Goal: Task Accomplishment & Management: Use online tool/utility

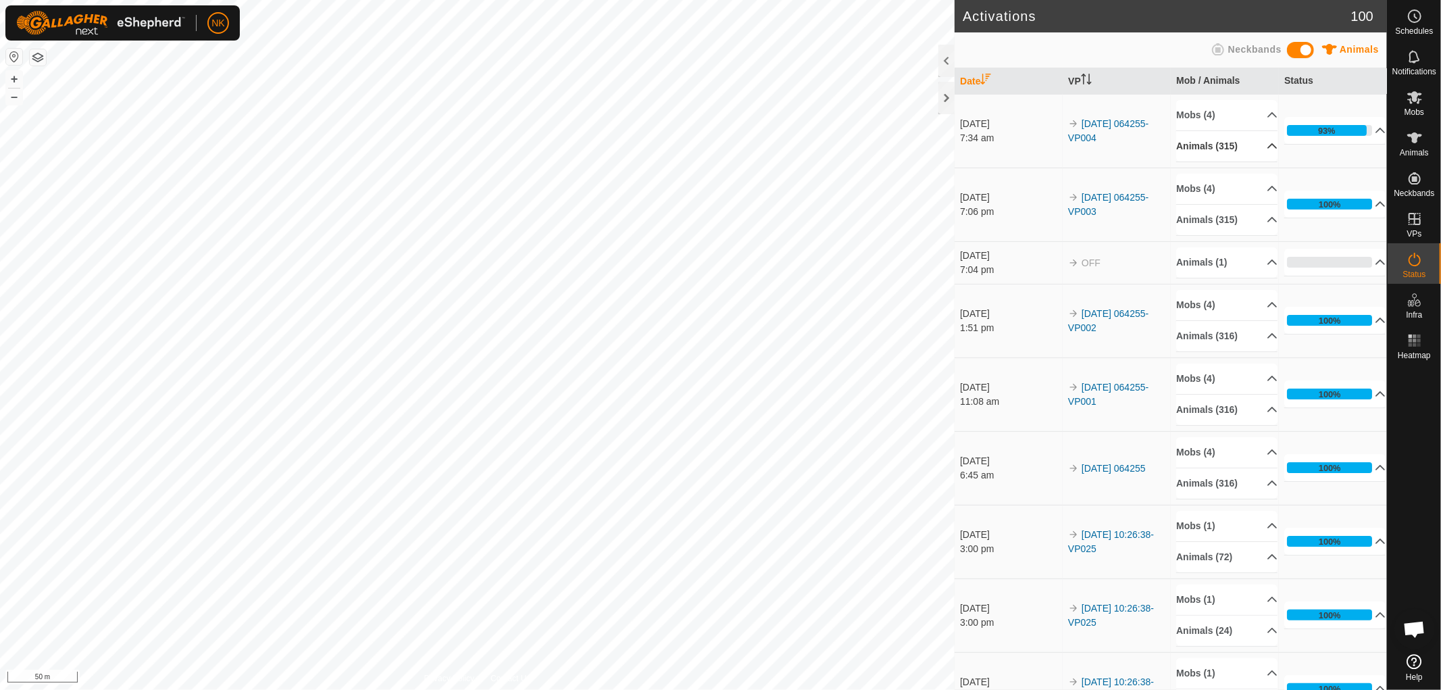
click at [1226, 145] on p-accordion-header "Animals (315)" at bounding box center [1227, 146] width 101 height 30
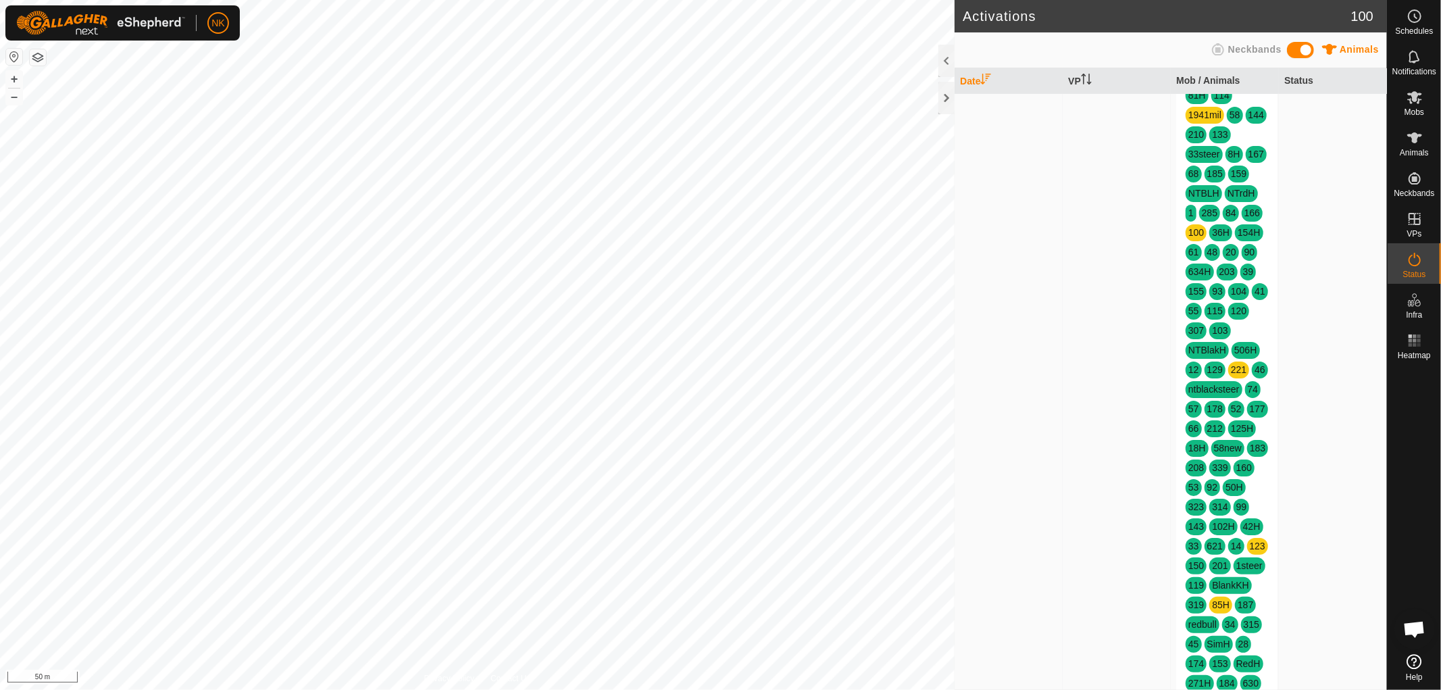
scroll to position [300, 0]
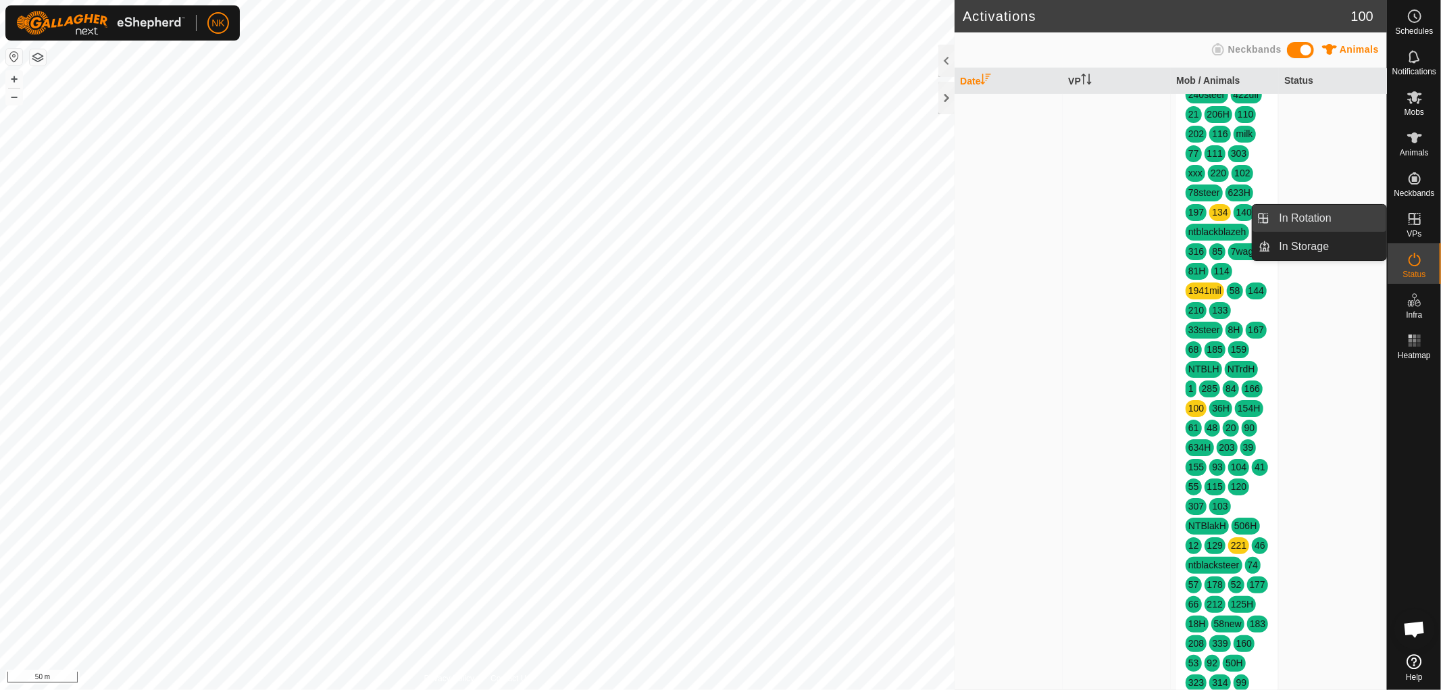
click at [1316, 217] on link "In Rotation" at bounding box center [1330, 218] width 116 height 27
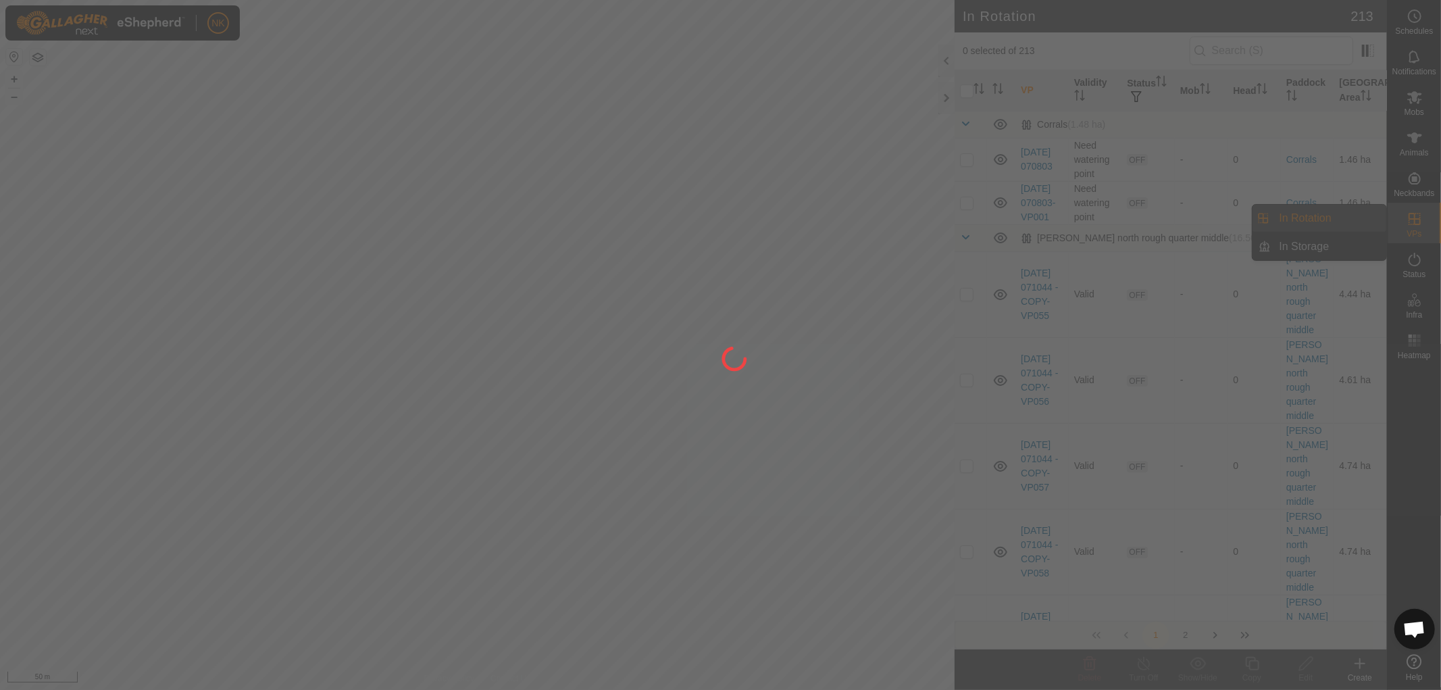
click at [1301, 218] on div at bounding box center [720, 345] width 1441 height 690
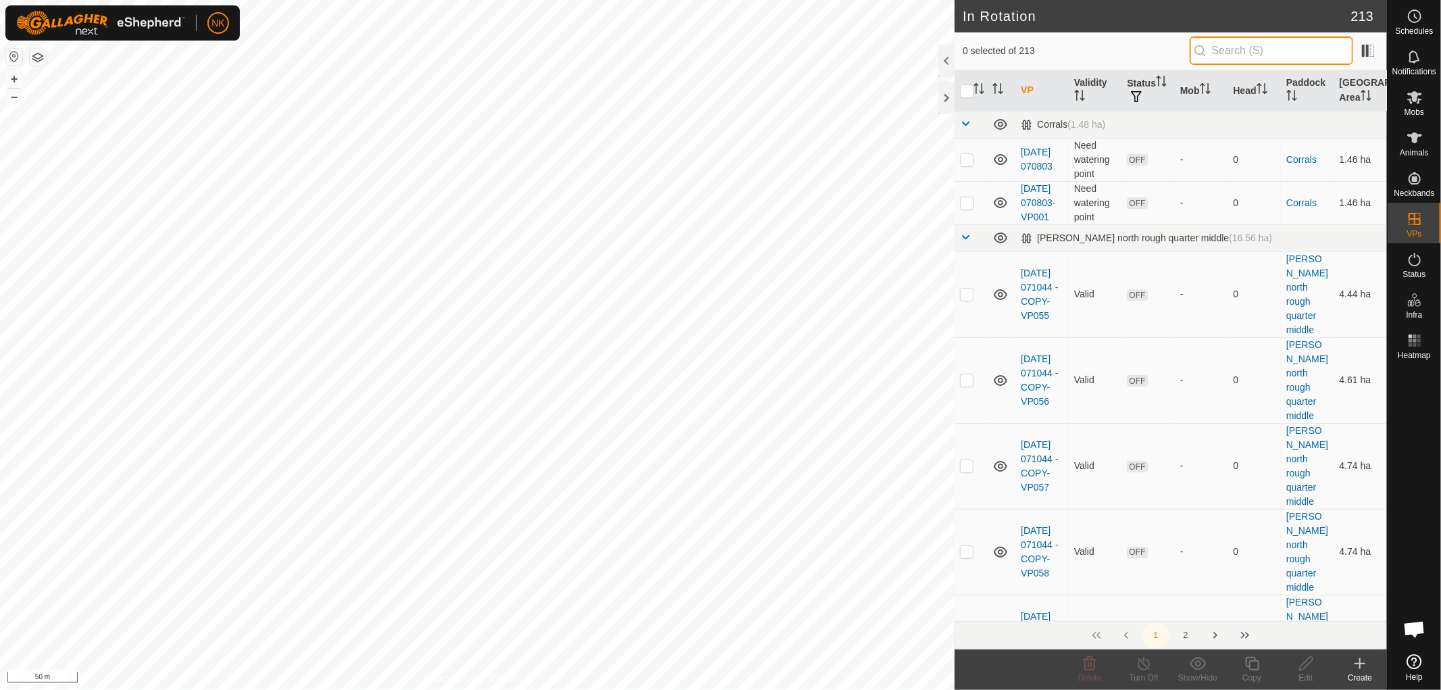
click at [1254, 58] on input "text" at bounding box center [1272, 50] width 164 height 28
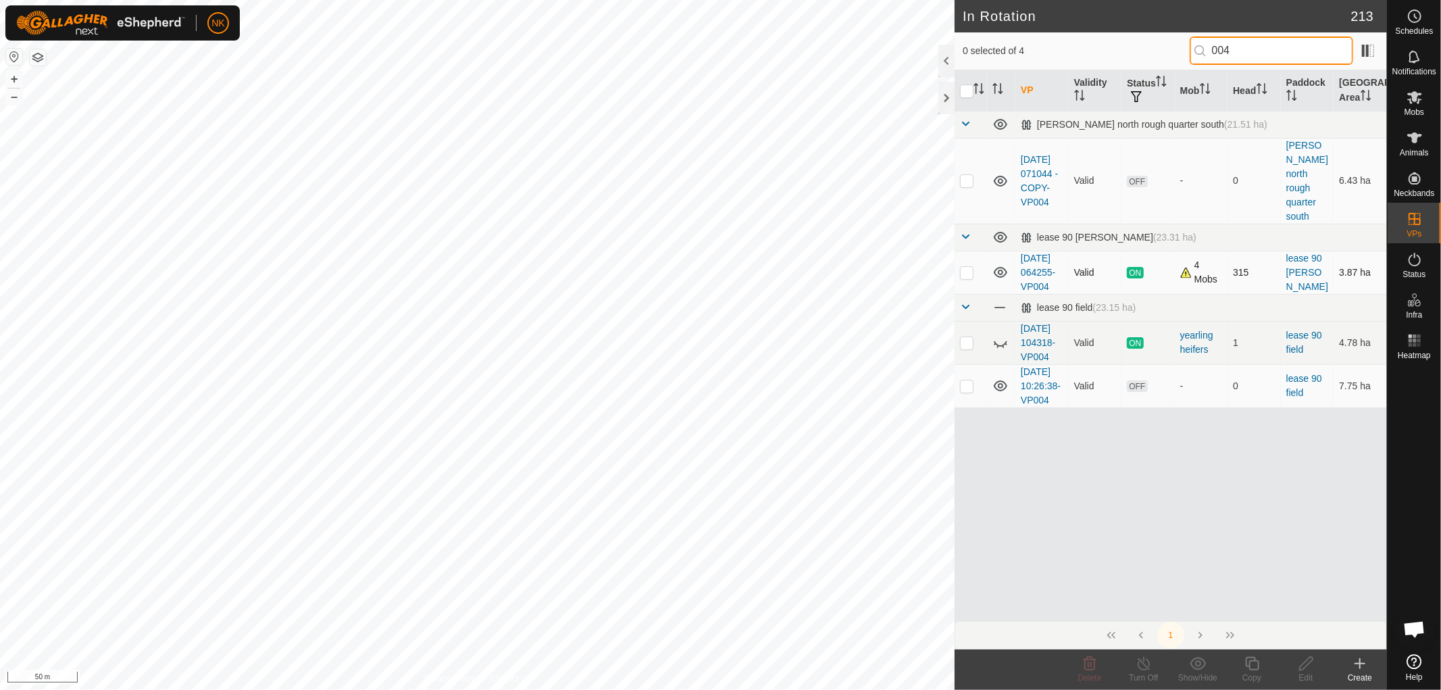
type input "004"
click at [960, 267] on p-checkbox at bounding box center [967, 272] width 14 height 11
checkbox input "true"
click at [1252, 662] on icon at bounding box center [1252, 663] width 17 height 16
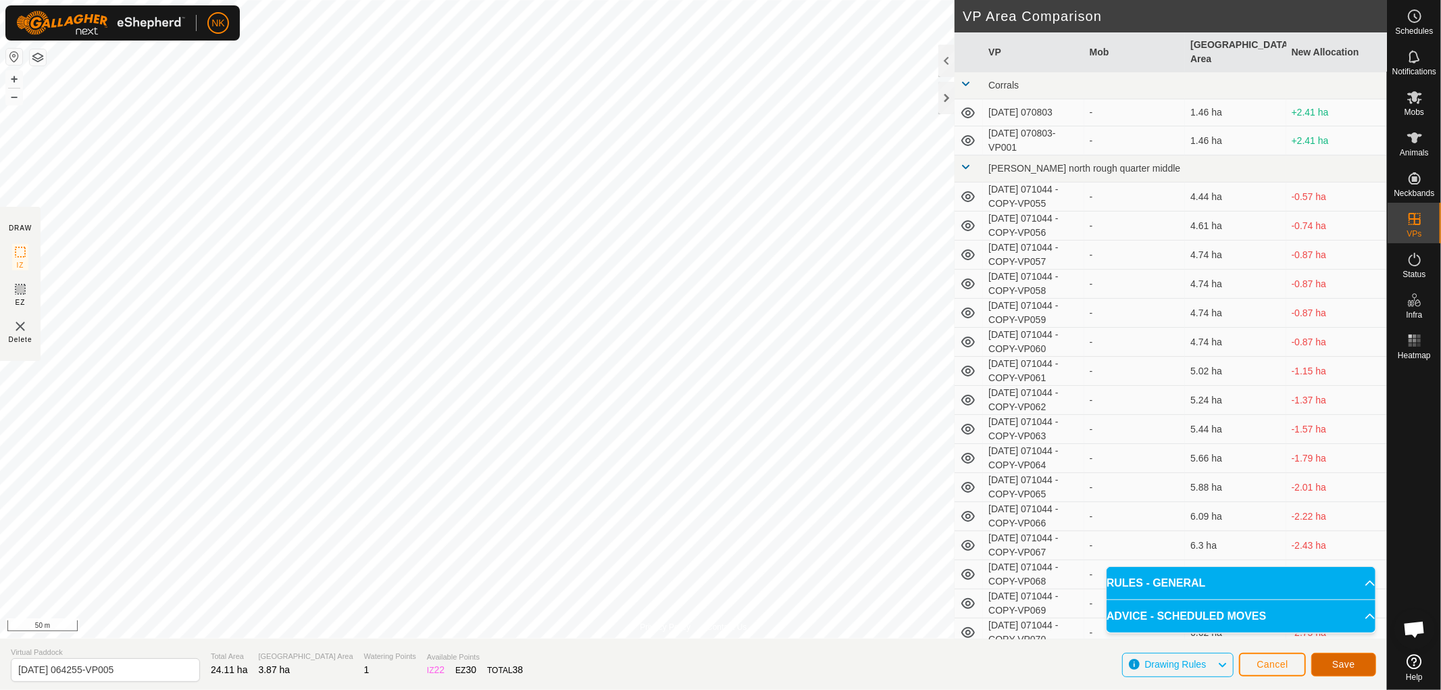
click at [1341, 656] on button "Save" at bounding box center [1344, 665] width 65 height 24
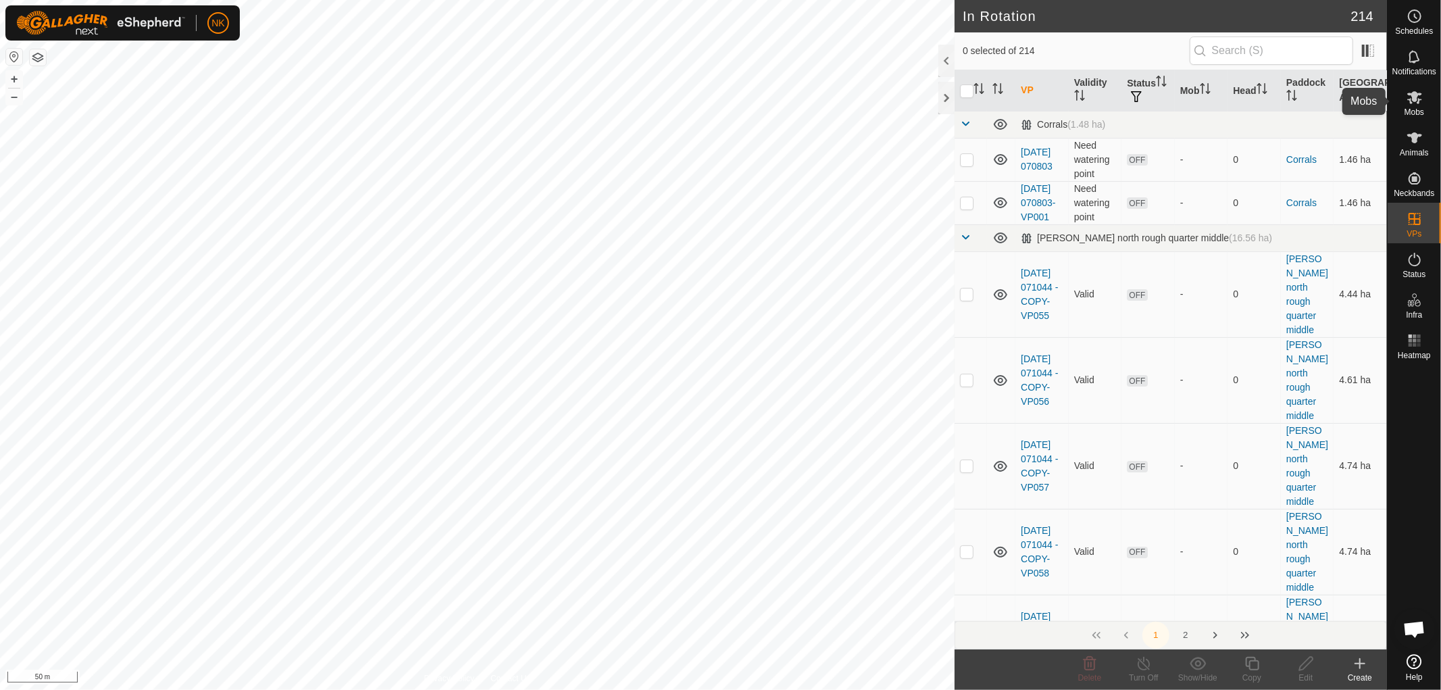
click at [1417, 105] on es-mob-svg-icon at bounding box center [1415, 97] width 24 height 22
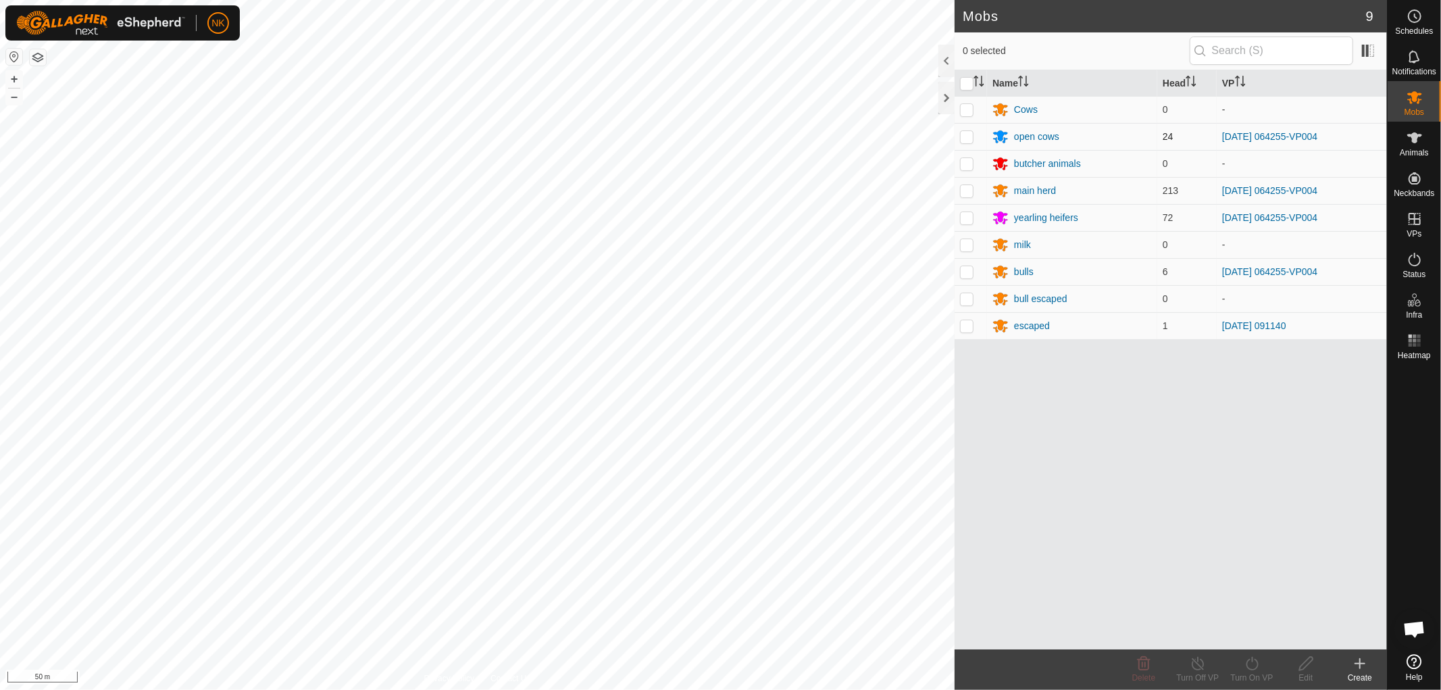
click at [966, 139] on p-checkbox at bounding box center [967, 136] width 14 height 11
checkbox input "true"
click at [968, 189] on p-checkbox at bounding box center [967, 190] width 14 height 11
checkbox input "true"
click at [968, 226] on td at bounding box center [971, 217] width 32 height 27
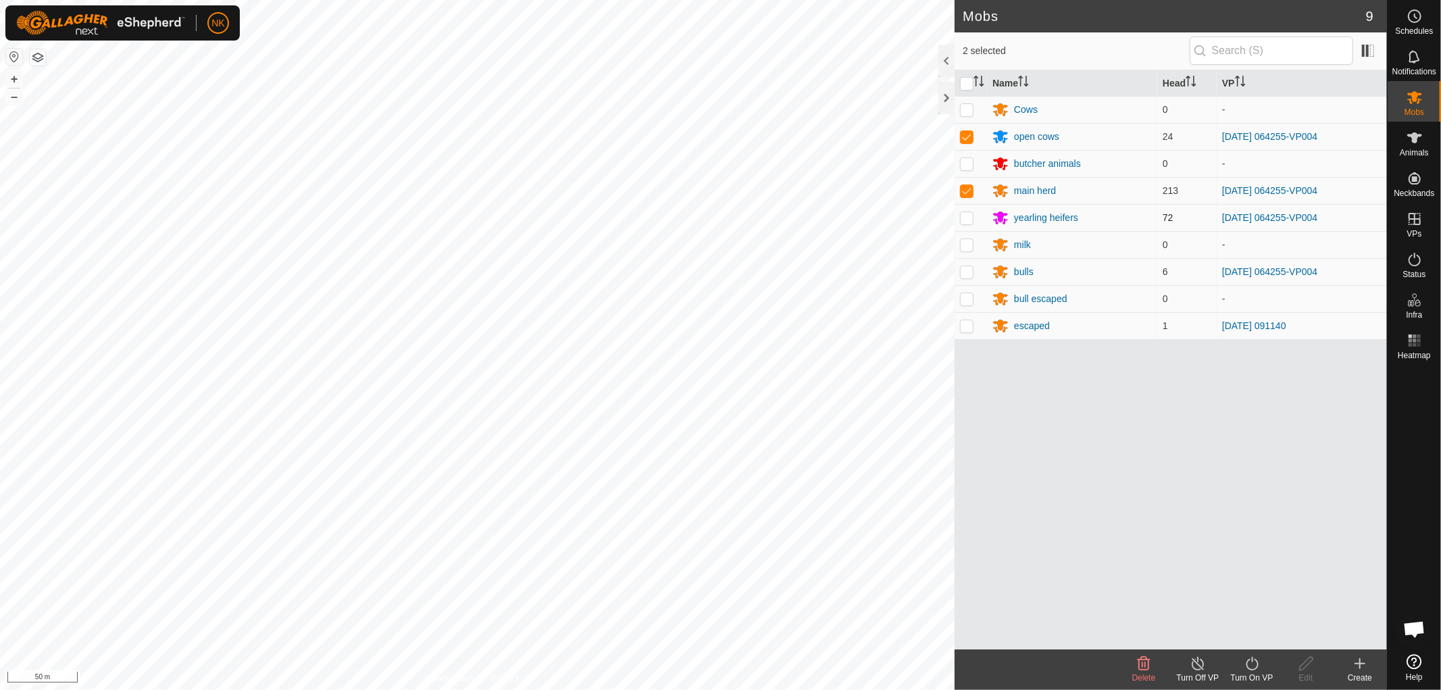
checkbox input "true"
click at [970, 274] on p-checkbox at bounding box center [967, 271] width 14 height 11
checkbox input "true"
click at [1247, 656] on icon at bounding box center [1252, 663] width 17 height 16
click at [1233, 634] on link "Now" at bounding box center [1293, 633] width 134 height 27
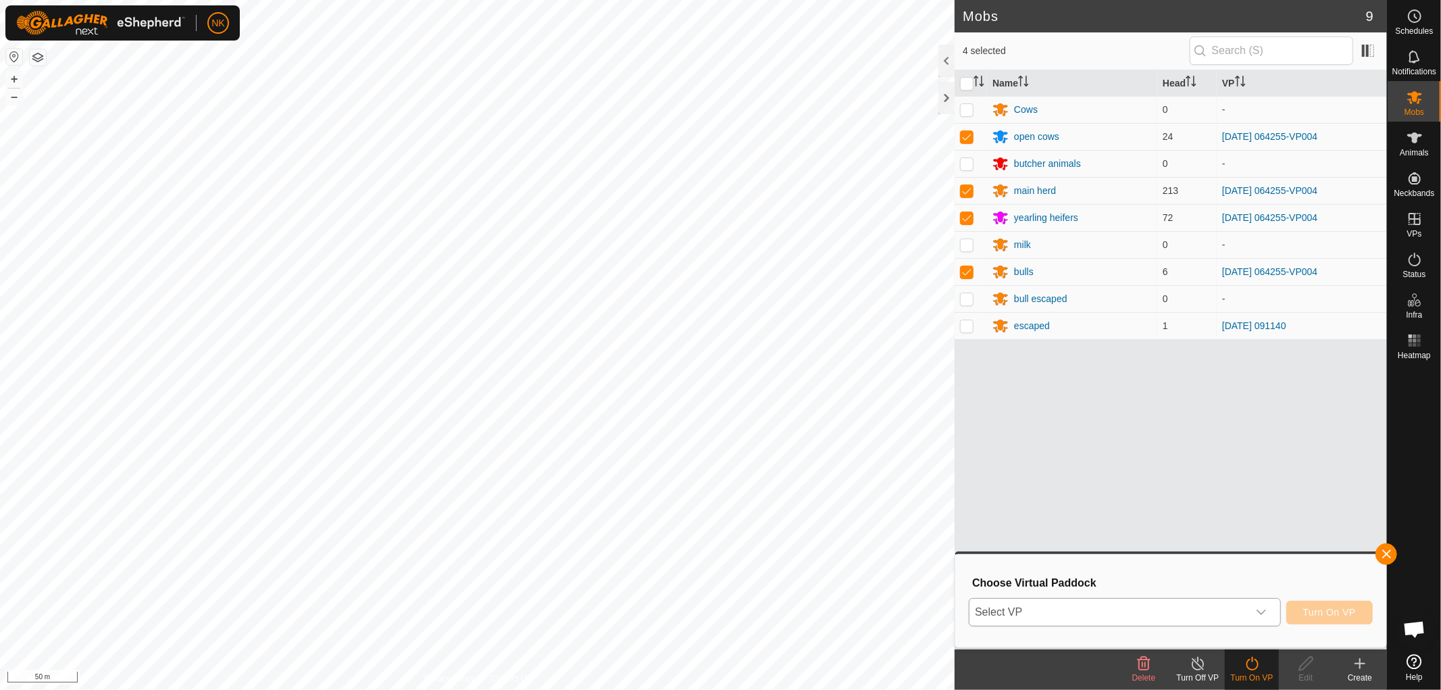
click at [1087, 605] on span "Select VP" at bounding box center [1109, 612] width 278 height 27
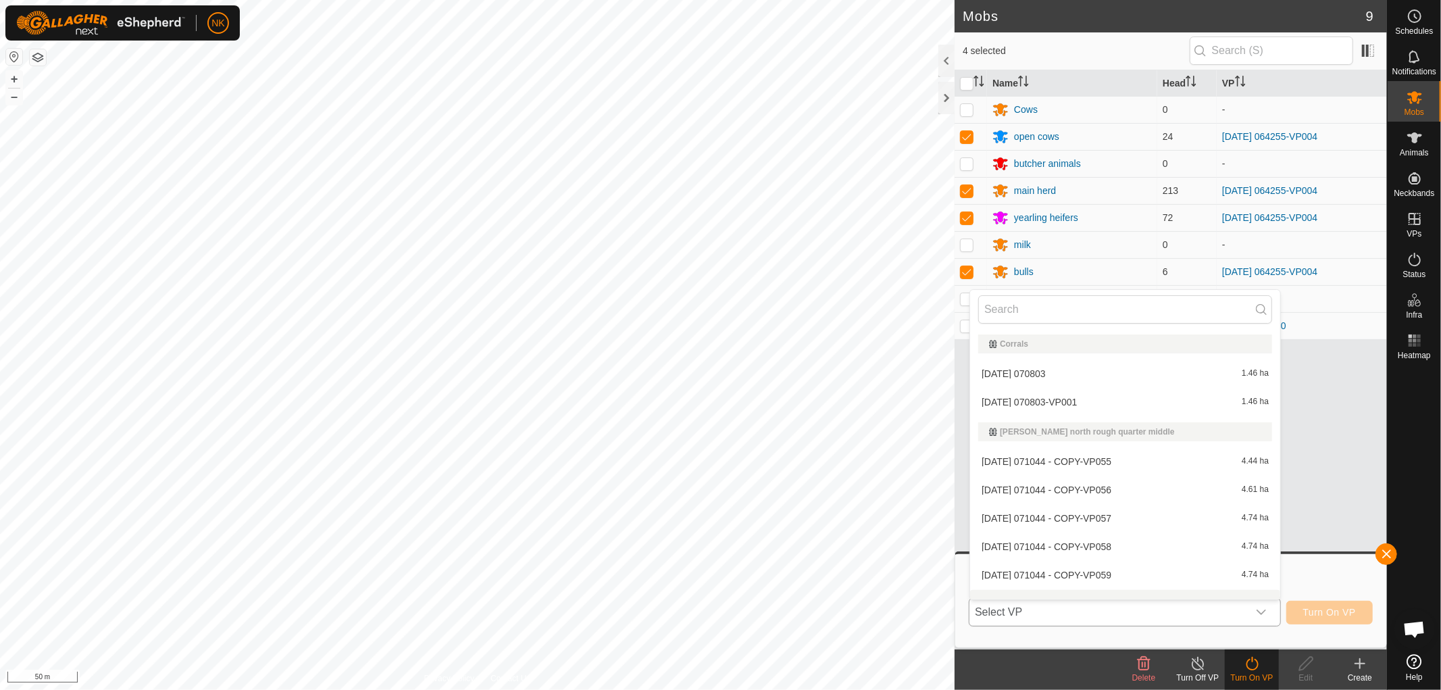
scroll to position [17, 0]
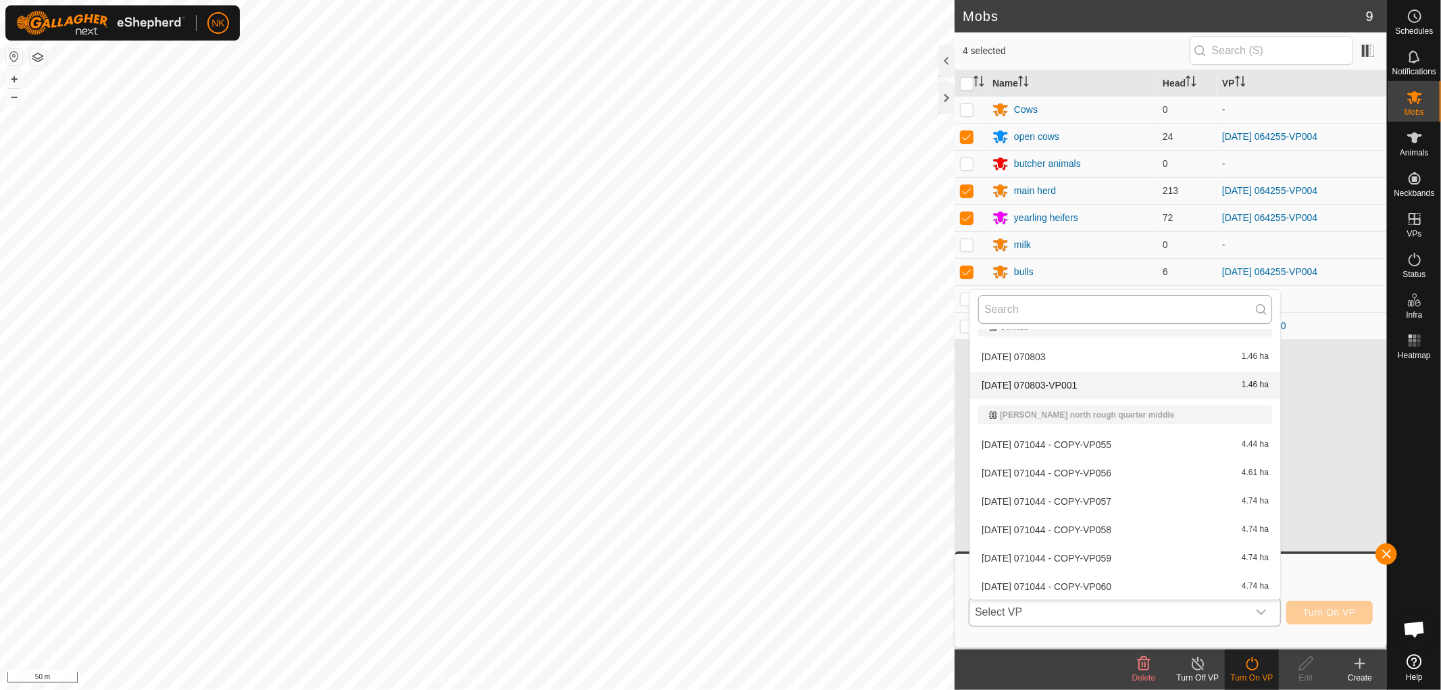
click at [1078, 310] on input "text" at bounding box center [1126, 309] width 294 height 28
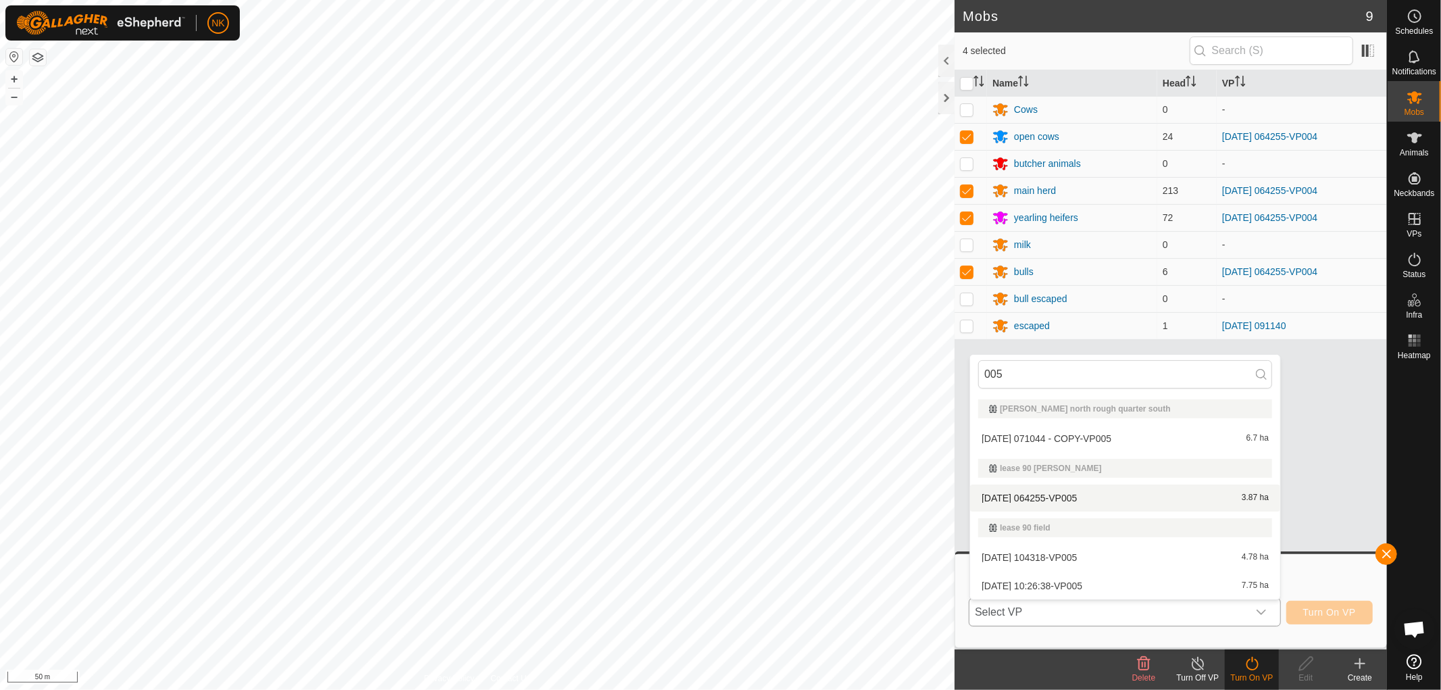
type input "005"
click at [1087, 497] on li "[DATE] 064255-VP005 3.87 ha" at bounding box center [1125, 498] width 310 height 27
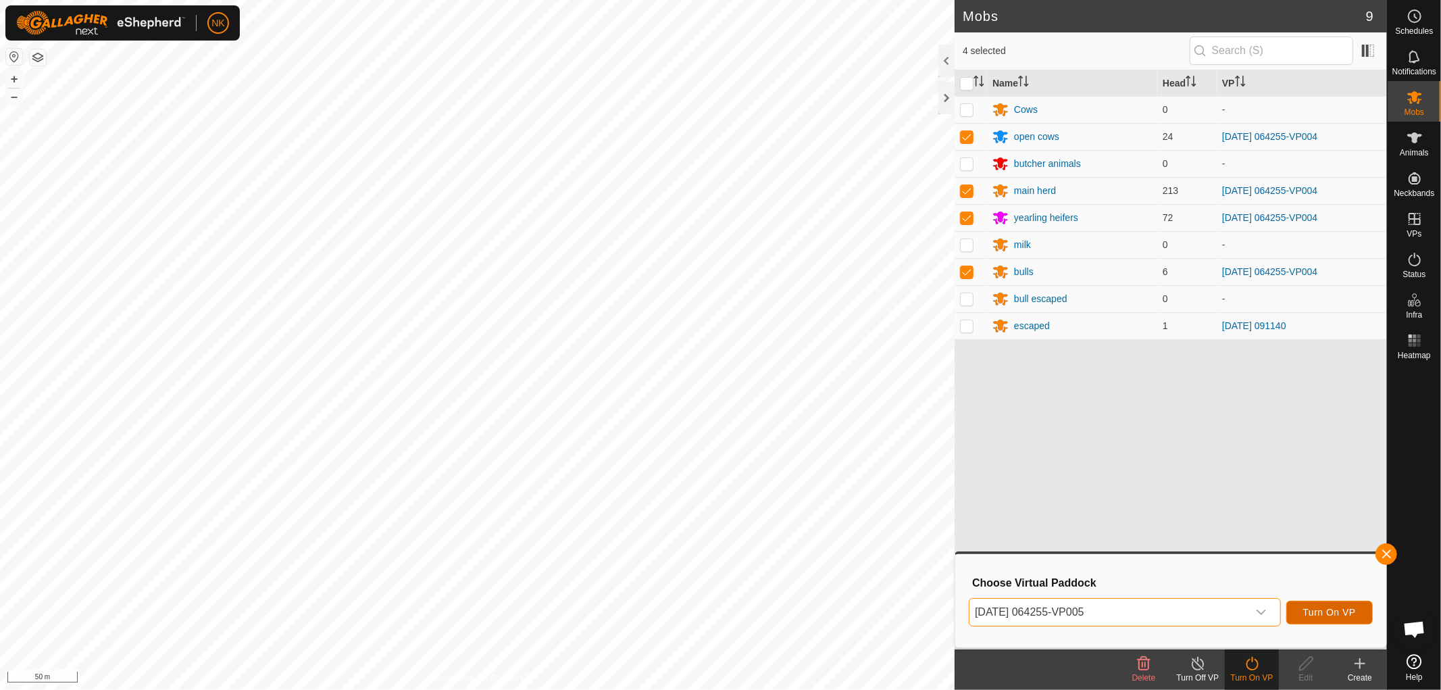
click at [1331, 611] on span "Turn On VP" at bounding box center [1330, 612] width 53 height 11
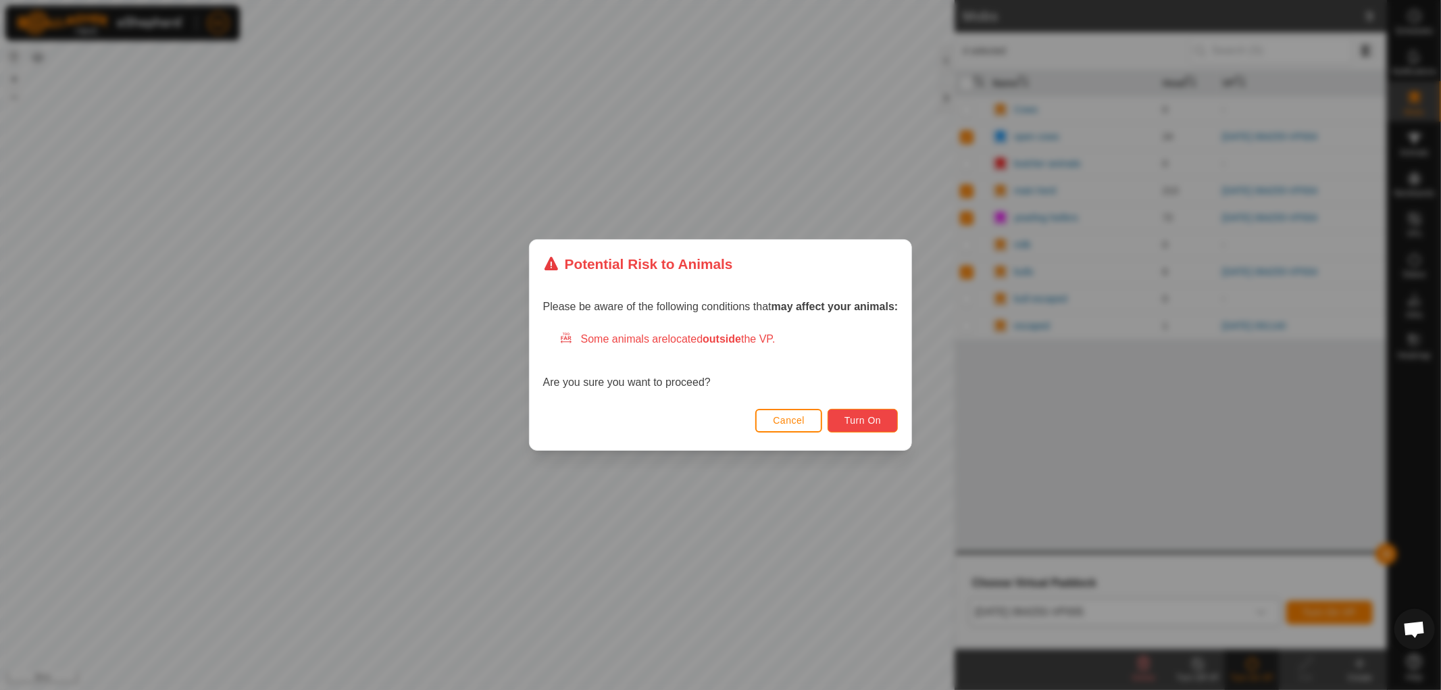
click at [863, 416] on span "Turn On" at bounding box center [863, 420] width 36 height 11
